Goal: Check status: Check status

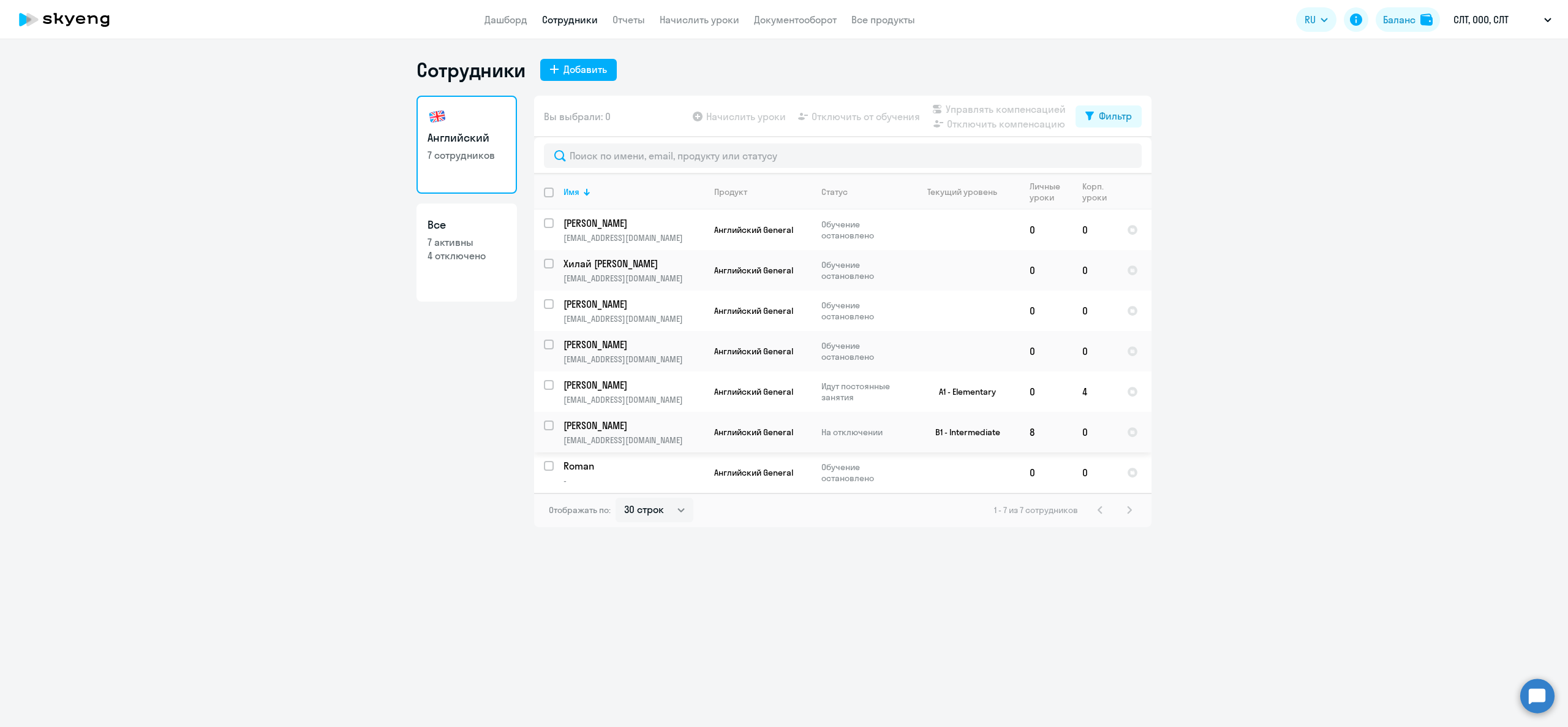
select select "30"
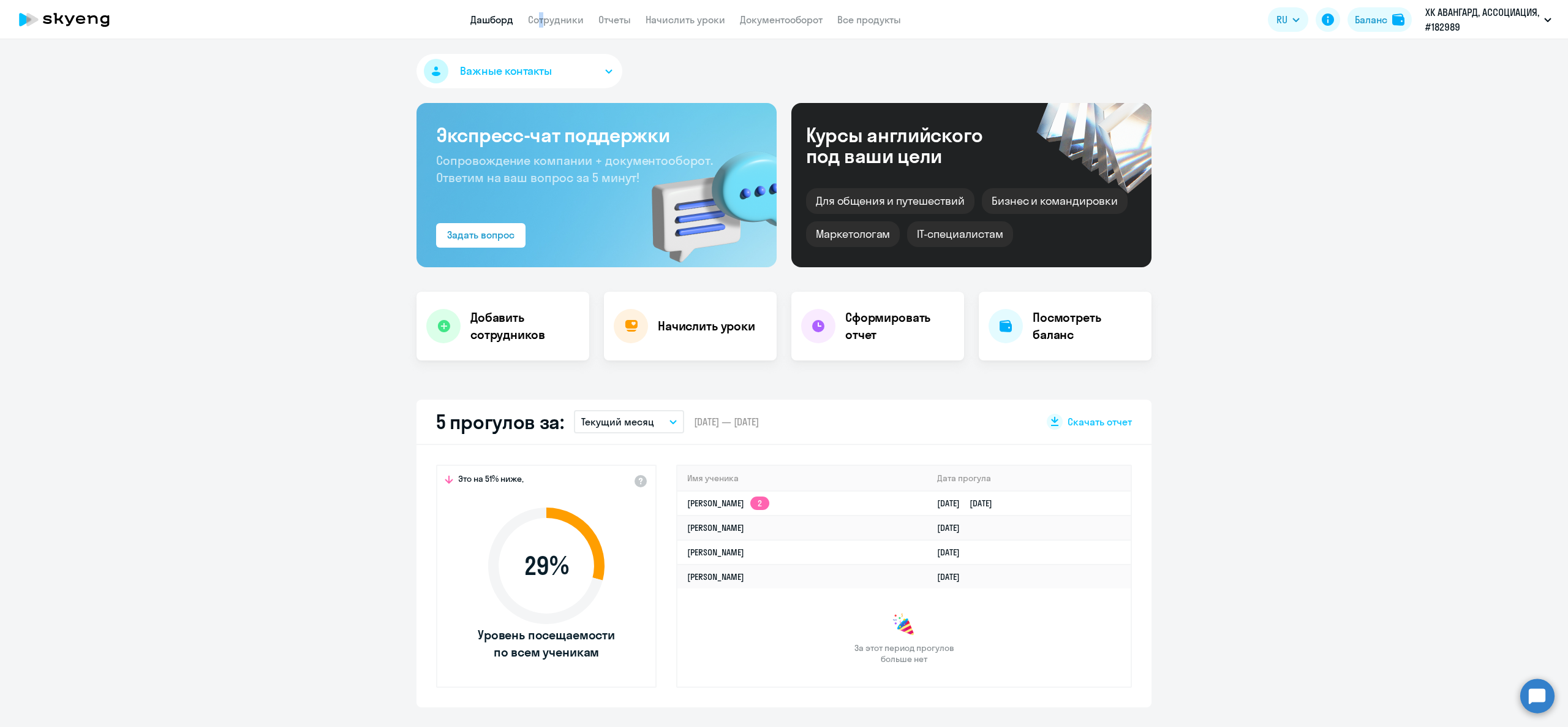
click at [536, 12] on app-menu-item-link "Сотрудники" at bounding box center [556, 19] width 56 height 15
click at [547, 12] on app-menu-item-link "Сотрудники" at bounding box center [556, 19] width 56 height 15
click at [562, 6] on app-header "Дашборд Сотрудники Отчеты Начислить уроки Документооборот Все продукты Дашборд …" at bounding box center [784, 20] width 1568 height 40
click at [564, 11] on app-header "Дашборд Сотрудники Отчеты Начислить уроки Документооборот Все продукты Дашборд …" at bounding box center [784, 20] width 1568 height 40
click at [571, 14] on app-menu-item-link "Сотрудники" at bounding box center [556, 19] width 56 height 15
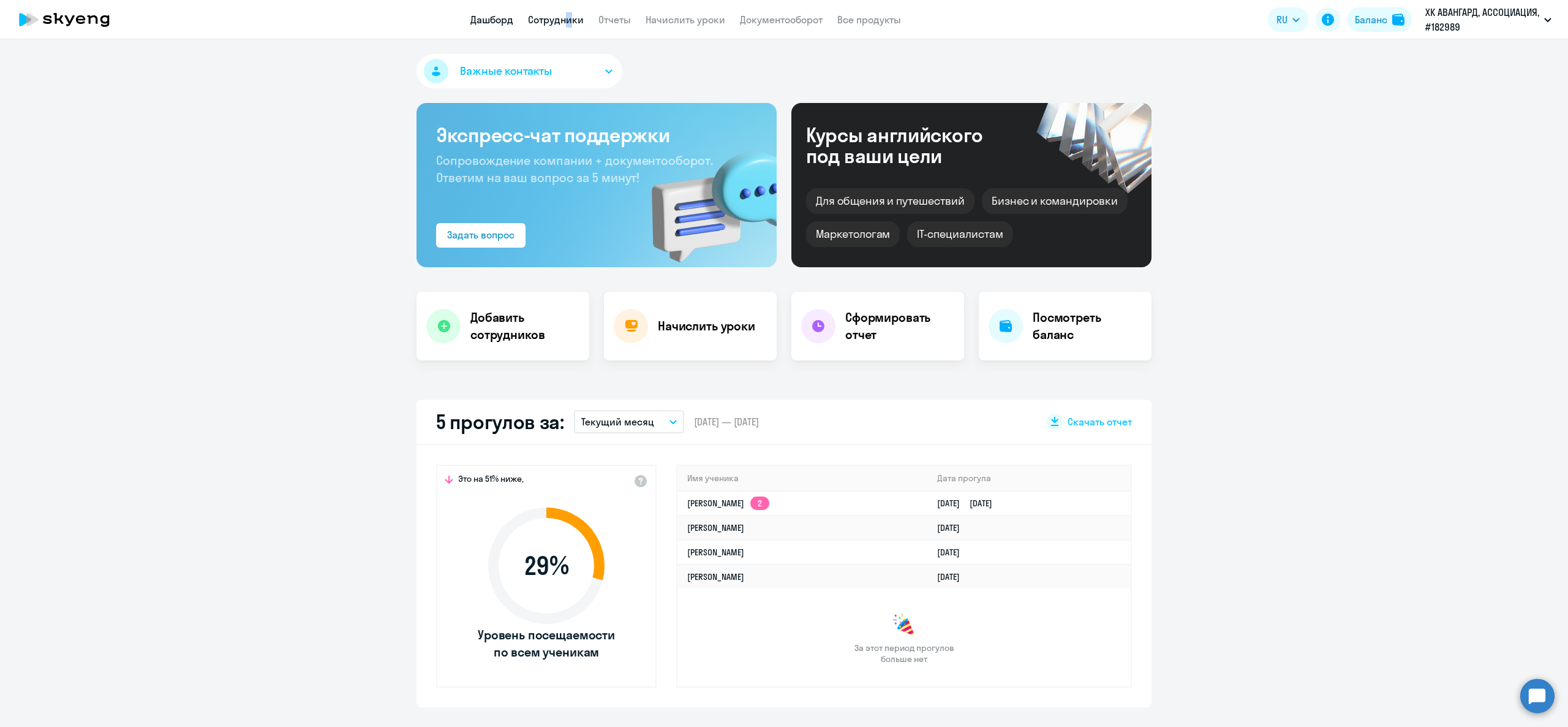
click at [572, 24] on link "Сотрудники" at bounding box center [556, 20] width 56 height 12
select select "30"
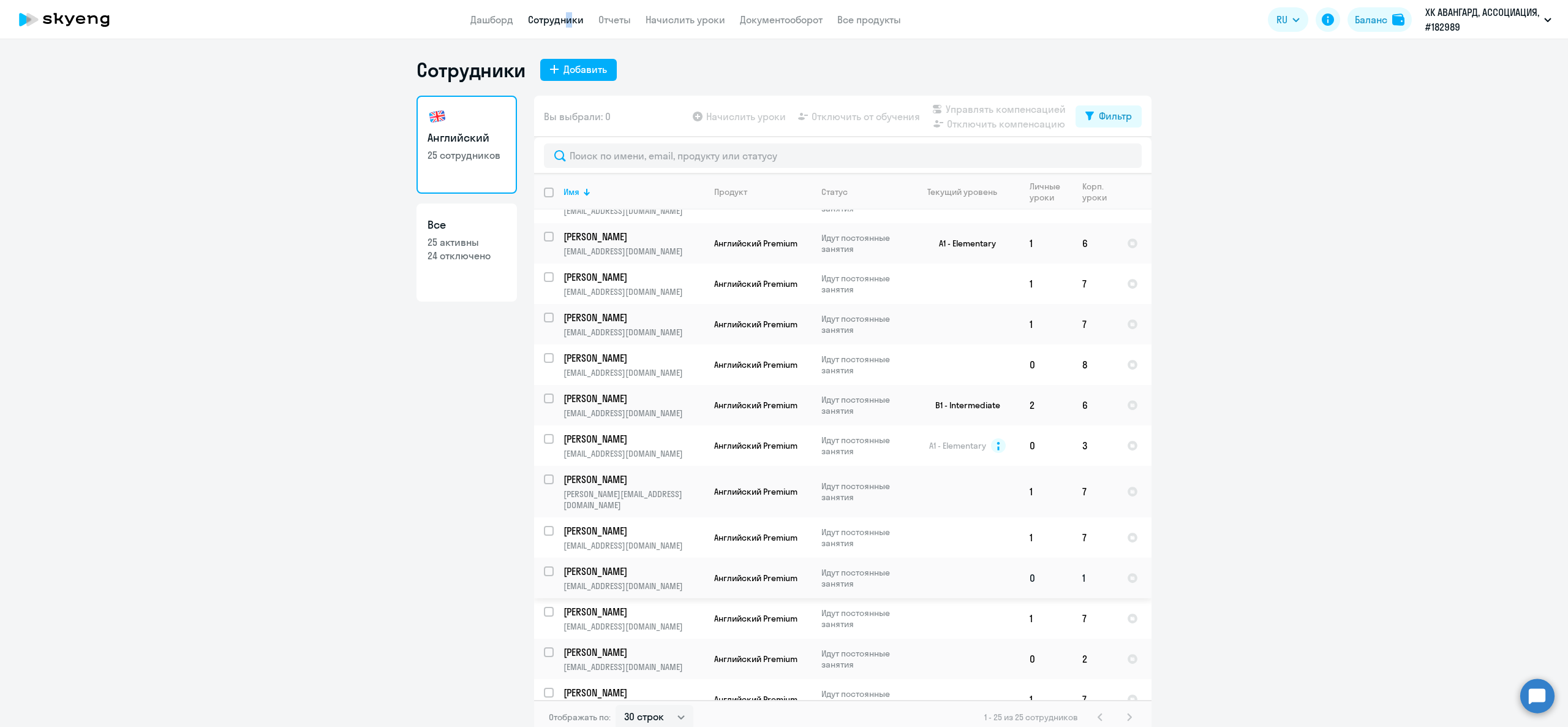
scroll to position [531, 0]
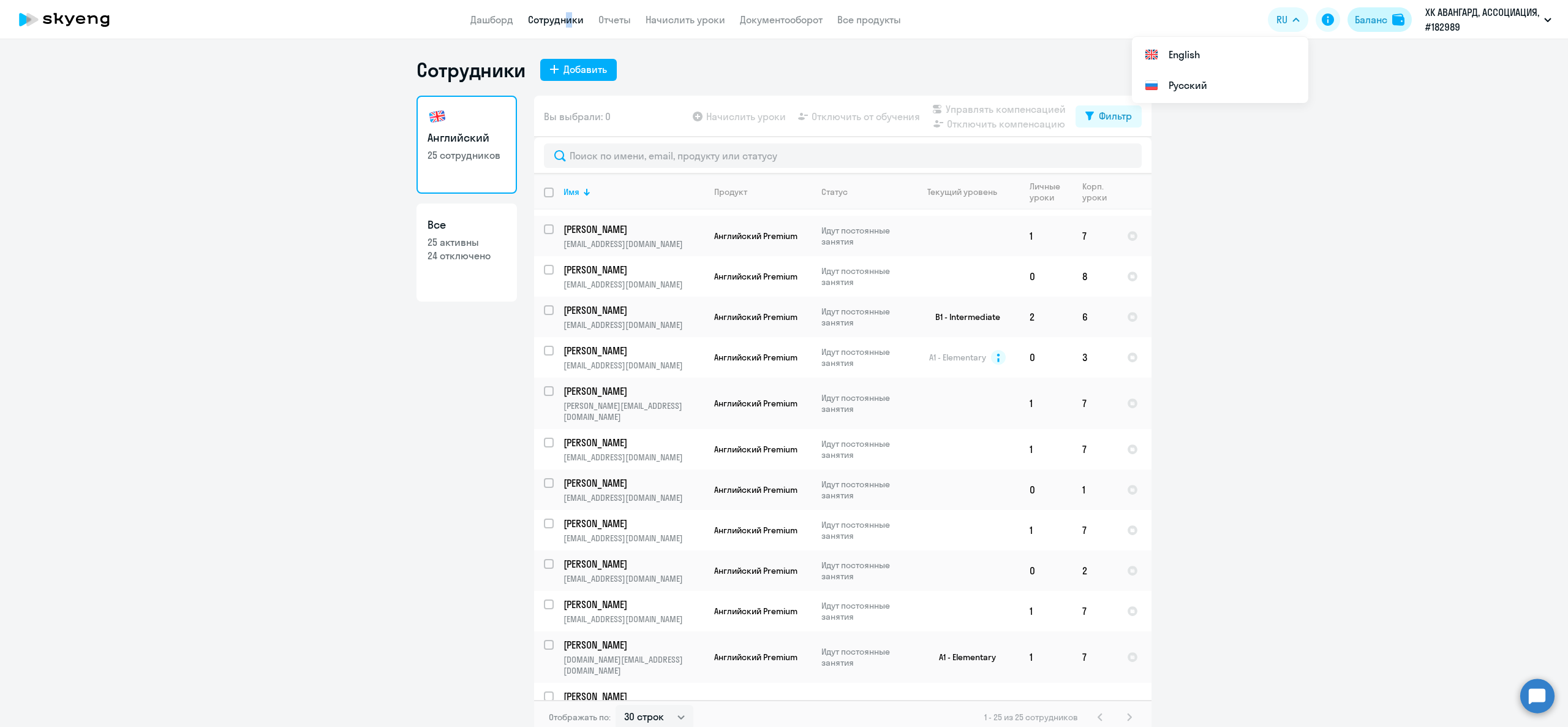
click at [1363, 24] on div "Баланс" at bounding box center [1371, 19] width 33 height 15
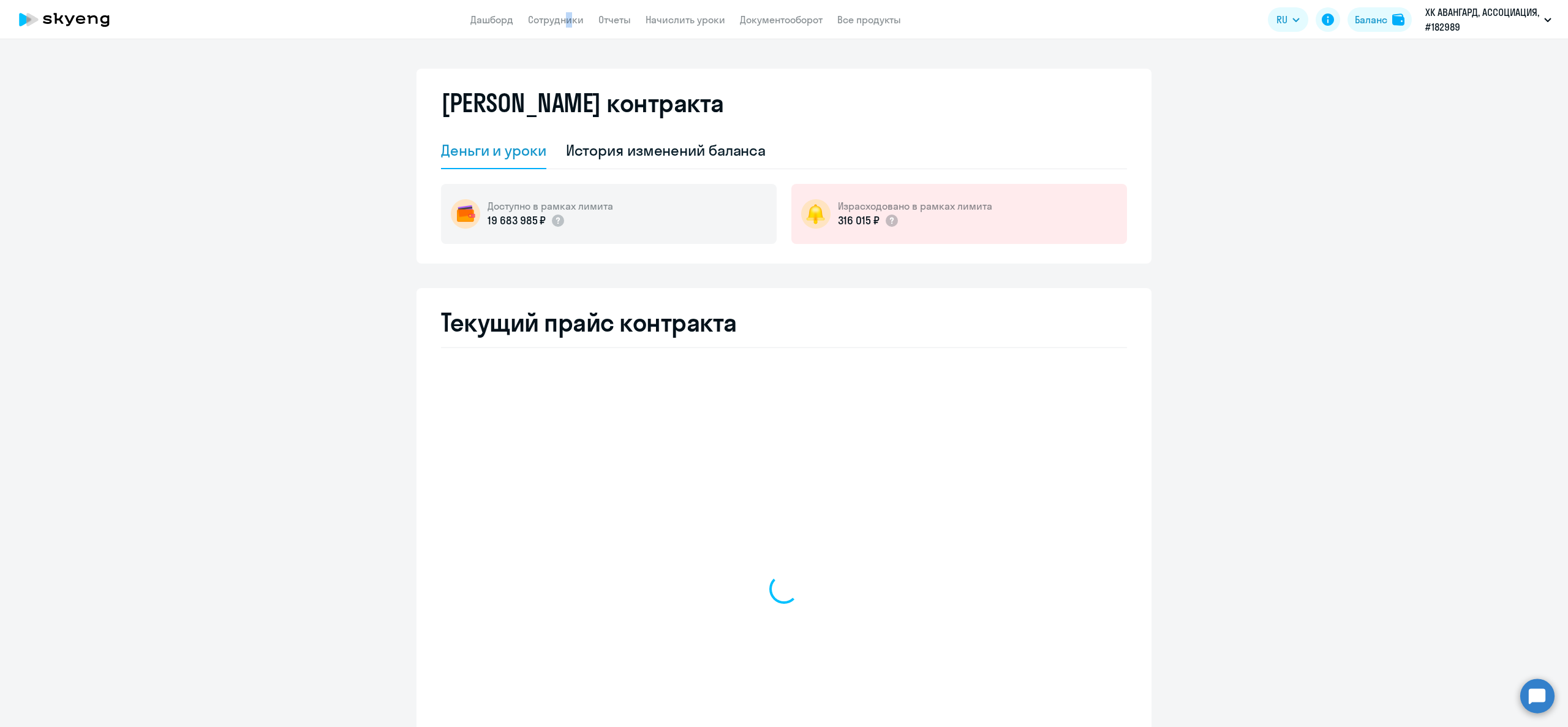
select select "english_adult_not_native_speaker"
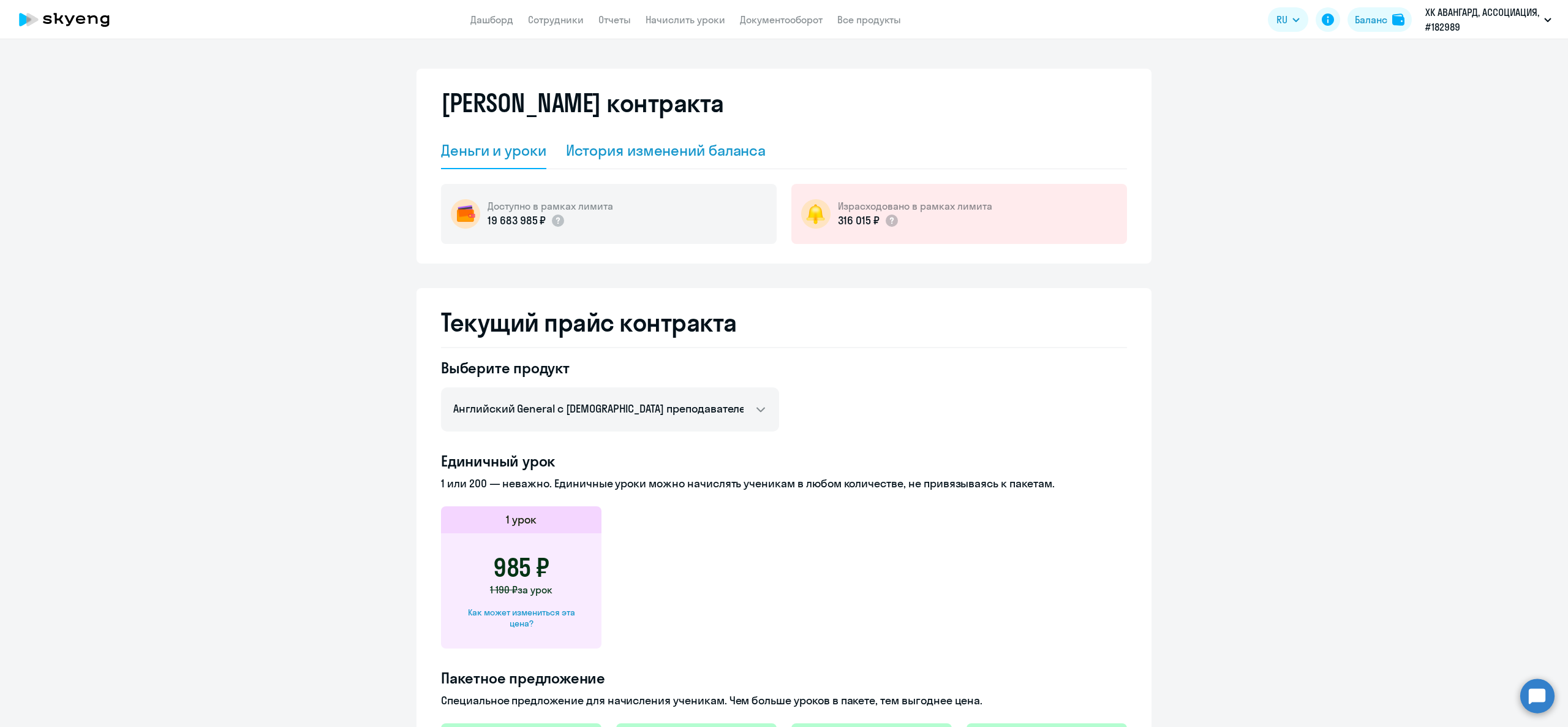
click at [716, 142] on div "История изменений баланса" at bounding box center [666, 150] width 200 height 20
